Goal: Information Seeking & Learning: Find contact information

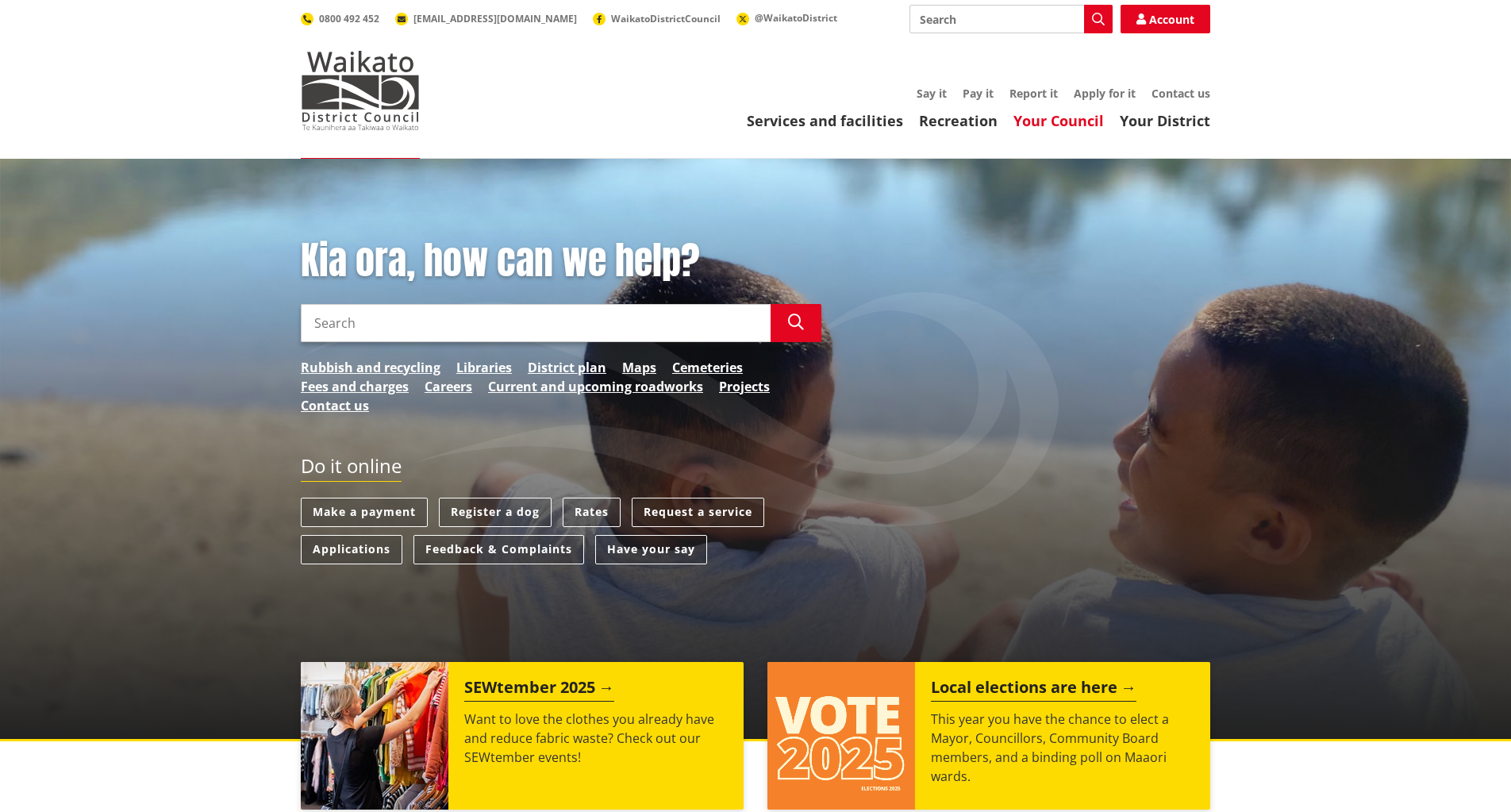
click at [1050, 120] on link "Your Council" at bounding box center [1059, 121] width 91 height 19
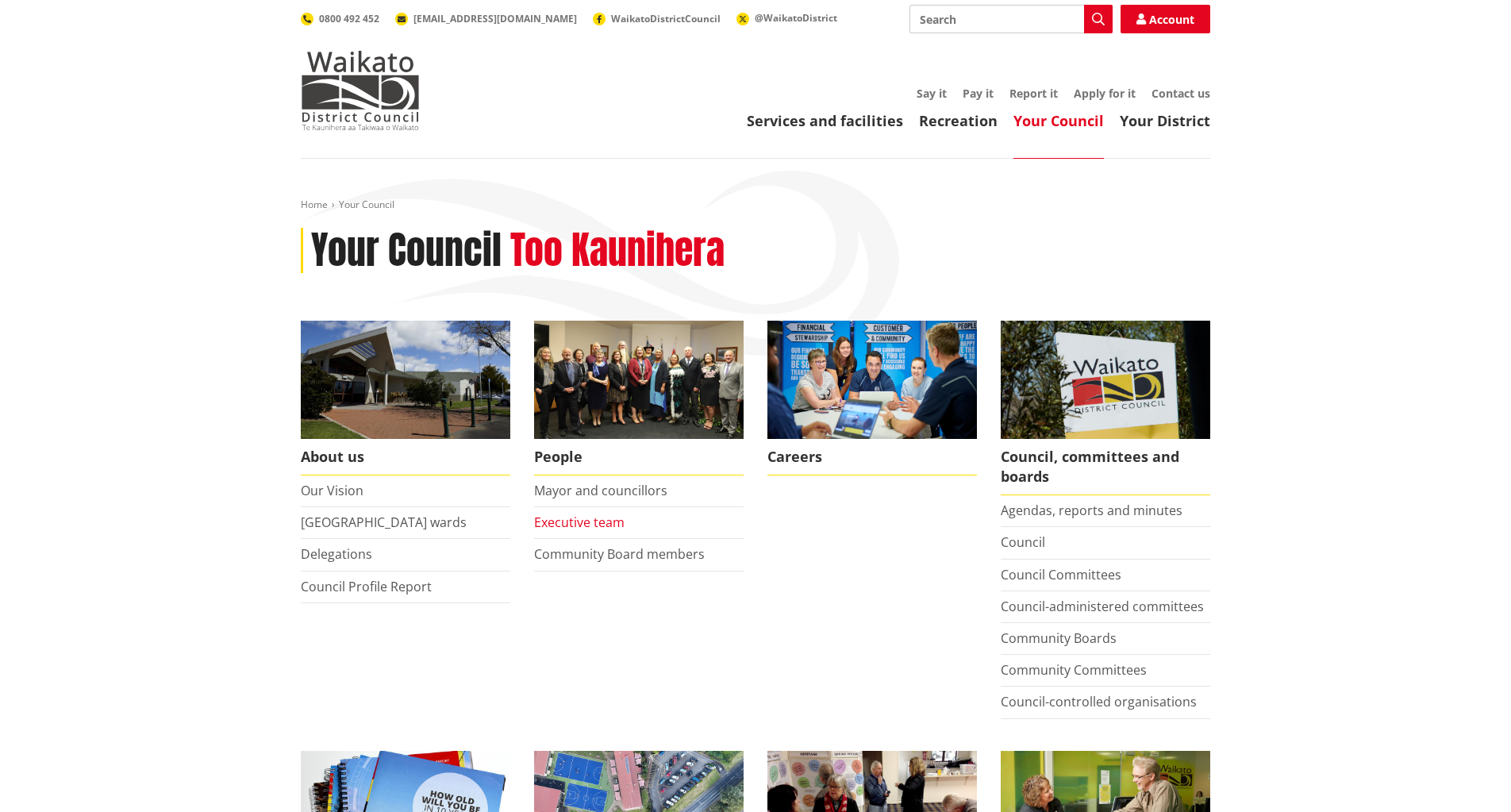
click at [583, 523] on link "Executive team" at bounding box center [579, 522] width 91 height 18
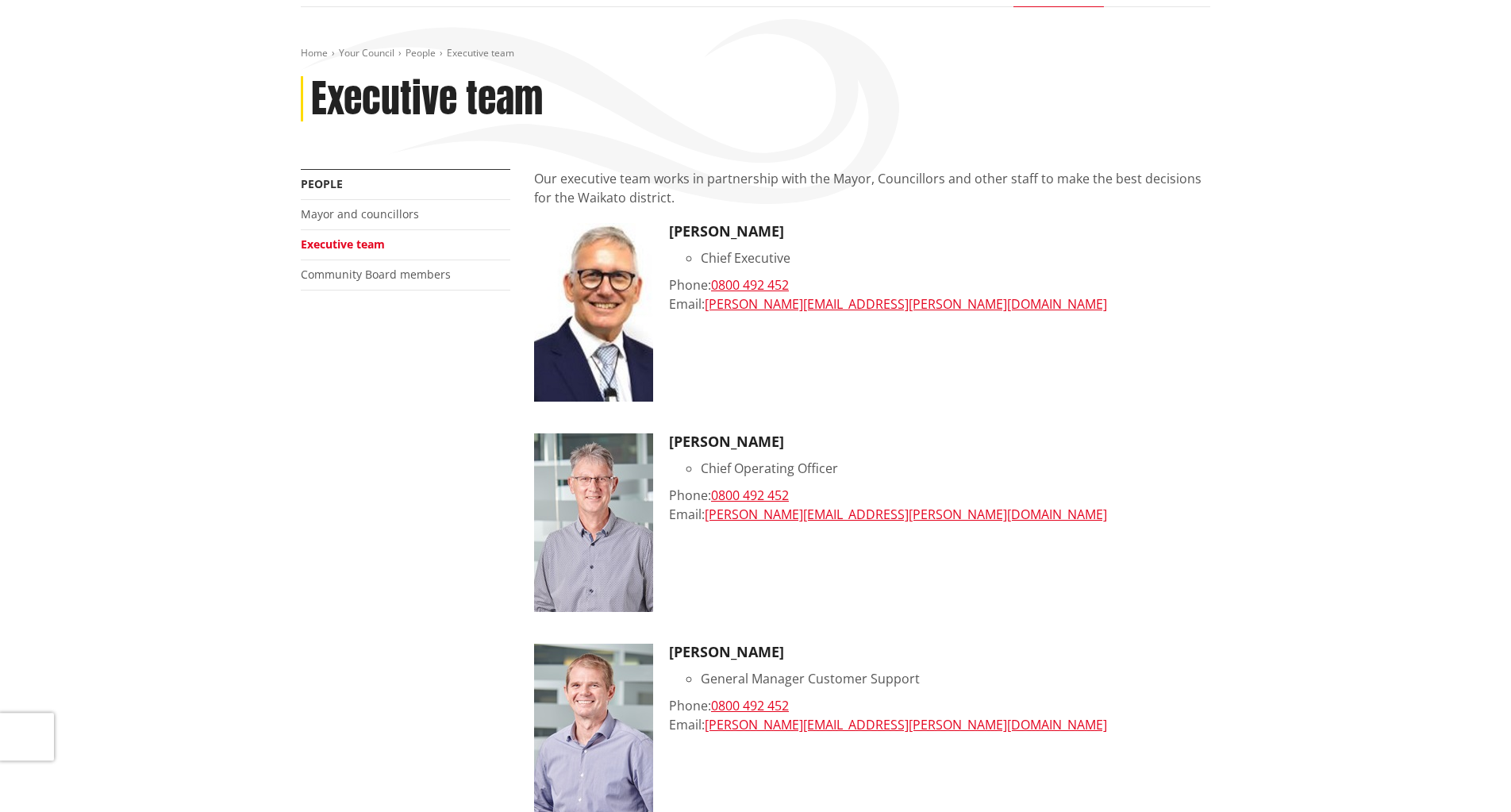
scroll to position [81, 0]
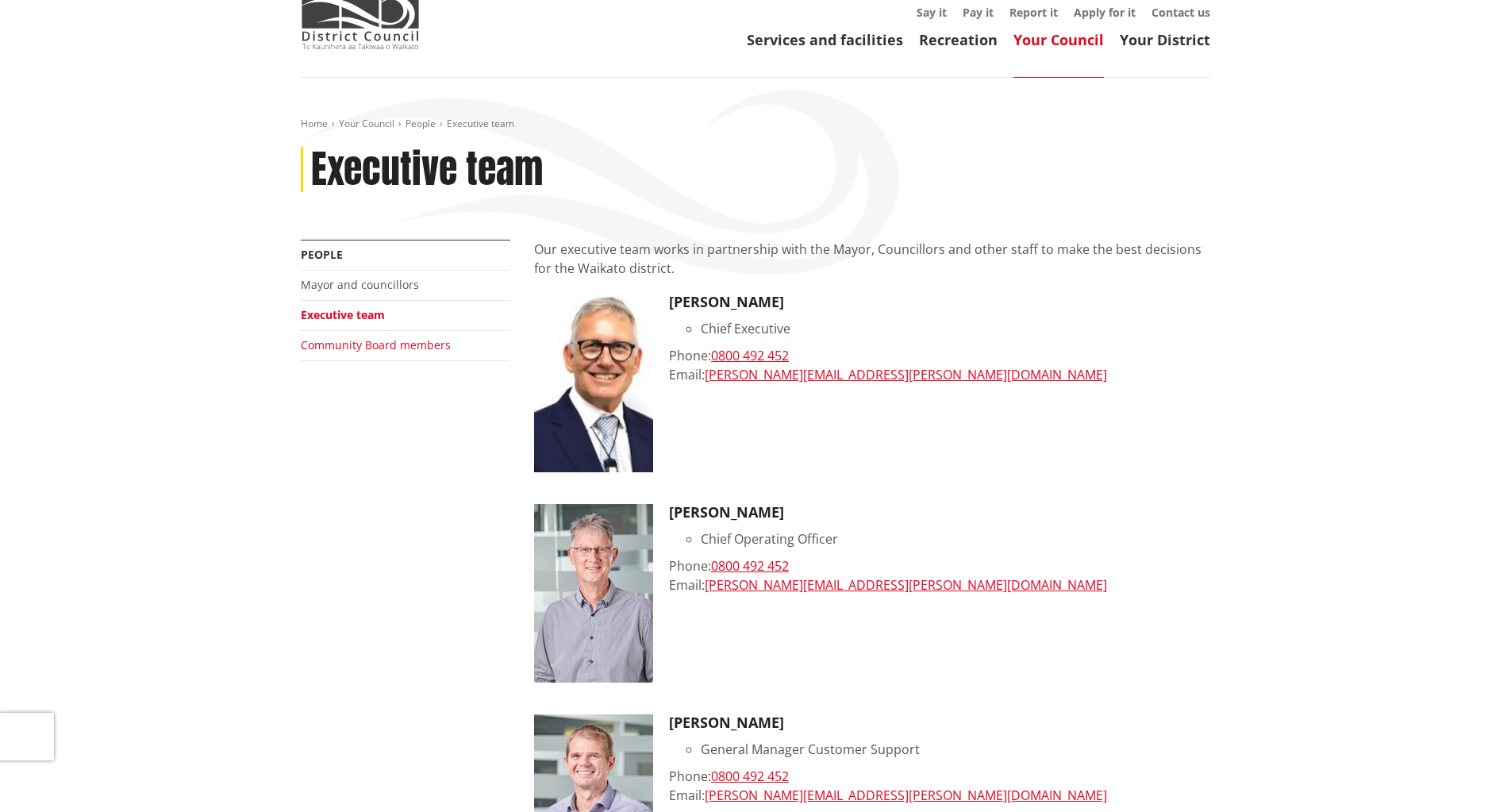
click at [383, 347] on link "Community Board members" at bounding box center [376, 344] width 150 height 15
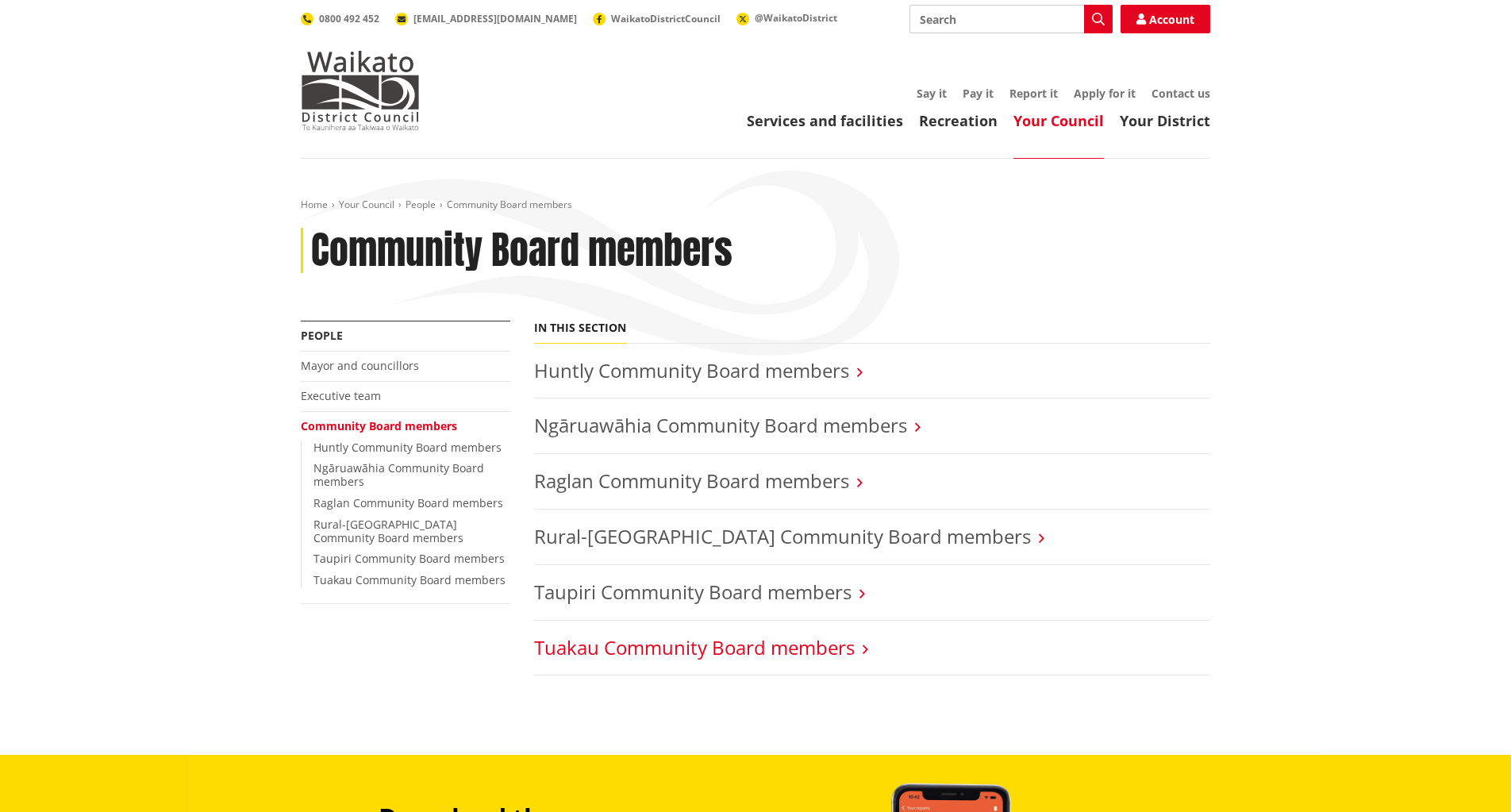
click at [734, 659] on link "Tuakau Community Board members" at bounding box center [694, 647] width 320 height 26
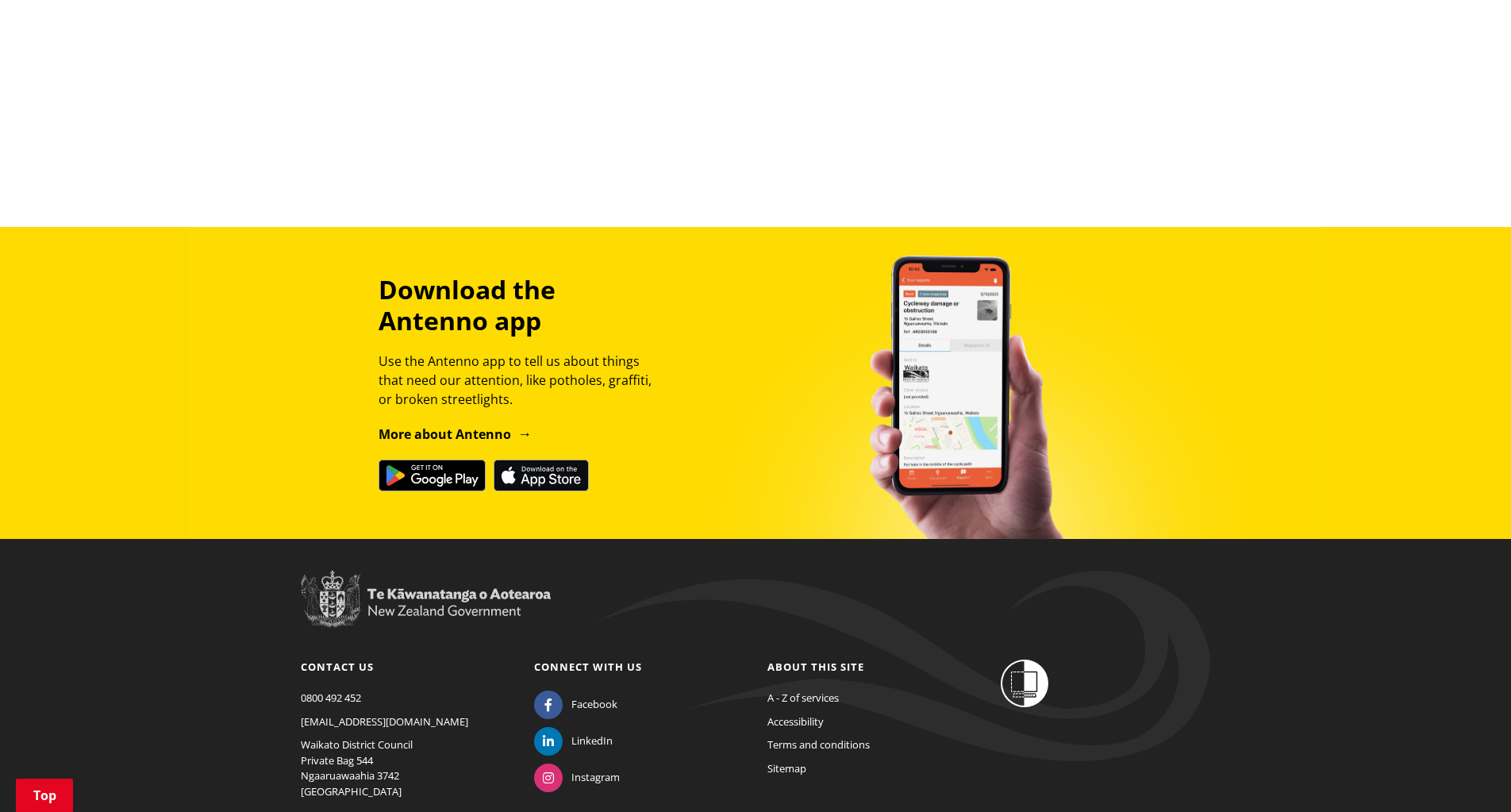
scroll to position [1216, 0]
